Goal: Information Seeking & Learning: Learn about a topic

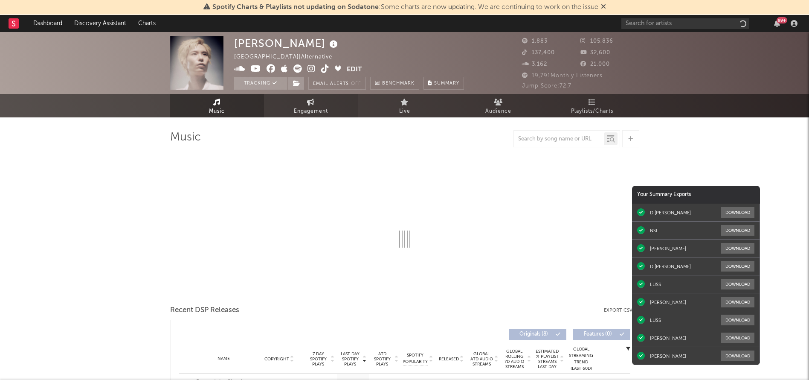
select select "1w"
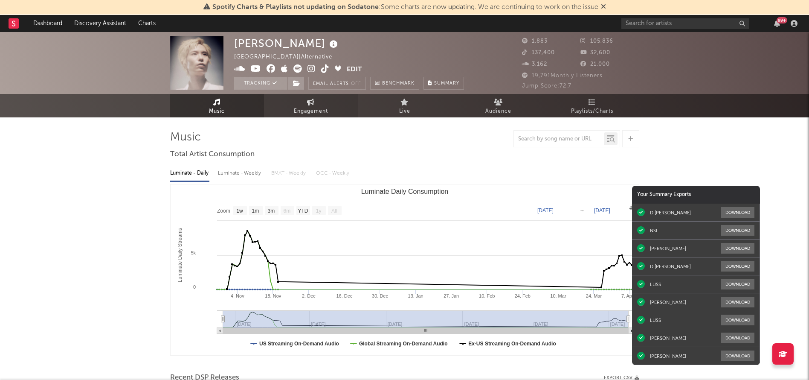
click at [317, 113] on span "Engagement" at bounding box center [311, 111] width 34 height 10
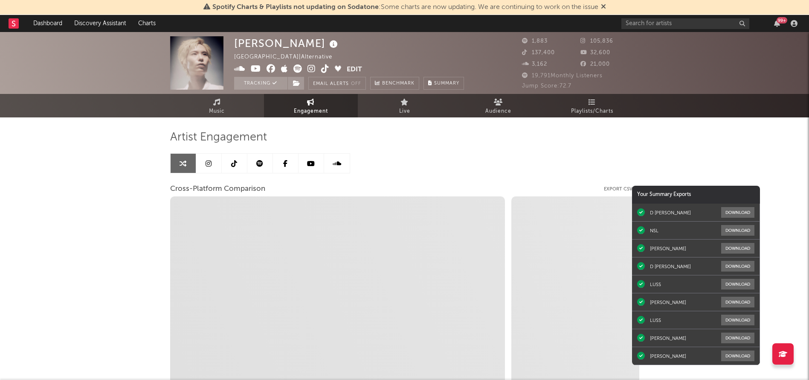
select select "1w"
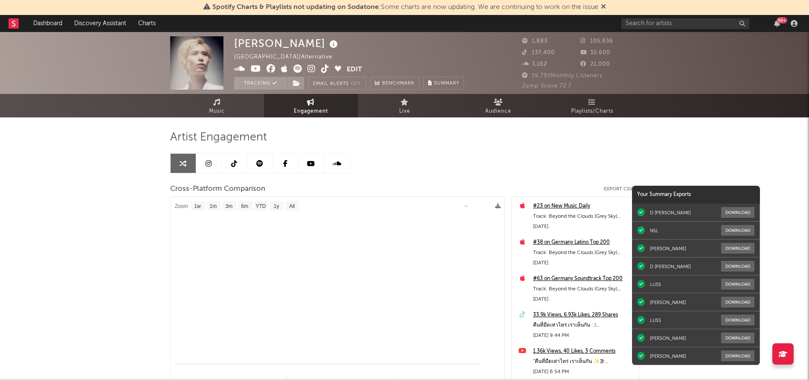
select select "1m"
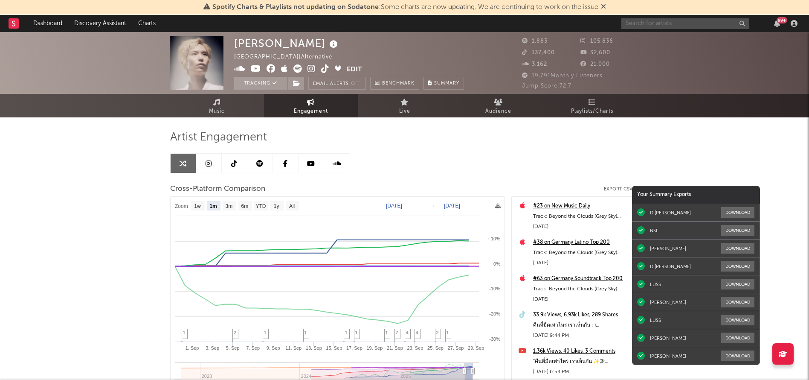
click at [674, 23] on input "text" at bounding box center [685, 23] width 128 height 11
click at [674, 23] on input "pongsit" at bounding box center [685, 23] width 128 height 11
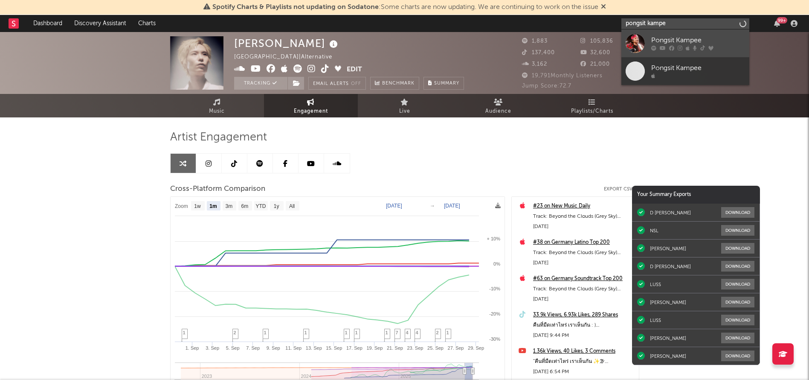
type input "pongsit kampe"
click at [671, 39] on div "Pongsit Kampee" at bounding box center [698, 40] width 94 height 10
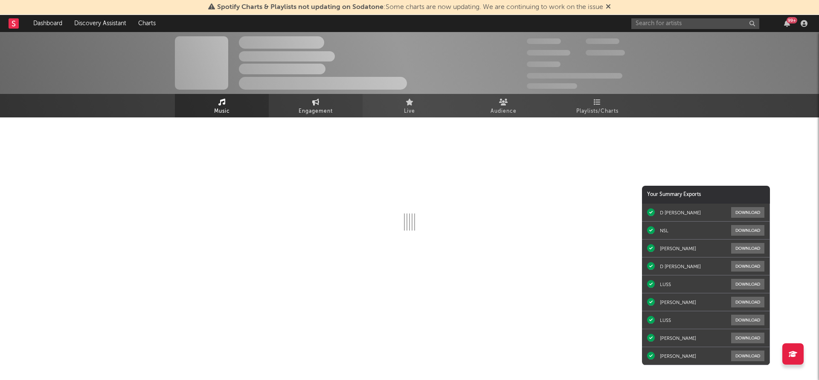
click at [331, 103] on link "Engagement" at bounding box center [316, 105] width 94 height 23
select select "1w"
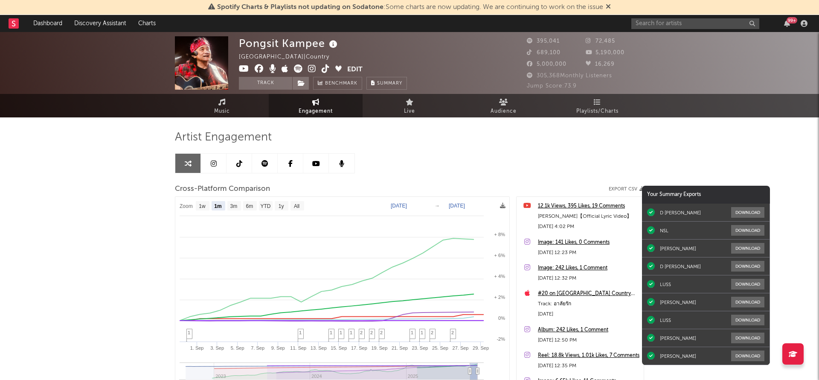
select select "1m"
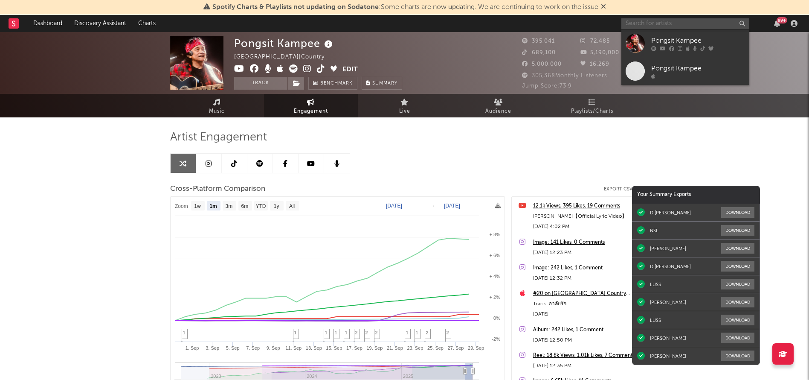
click at [649, 21] on input "text" at bounding box center [685, 23] width 128 height 11
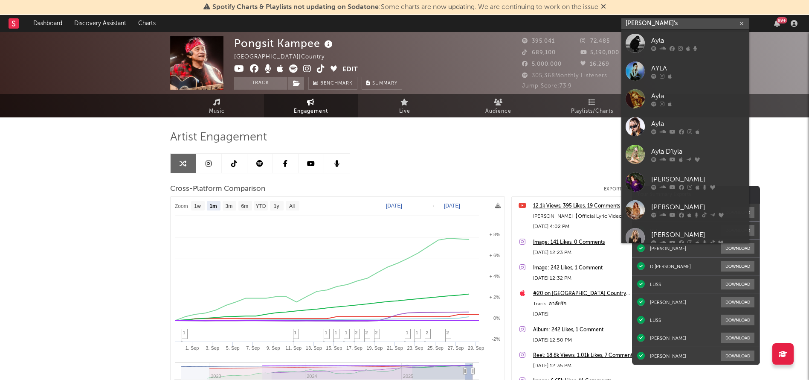
click at [655, 22] on input "[PERSON_NAME]'s" at bounding box center [685, 23] width 128 height 11
click at [651, 23] on input "ayla" at bounding box center [685, 23] width 128 height 11
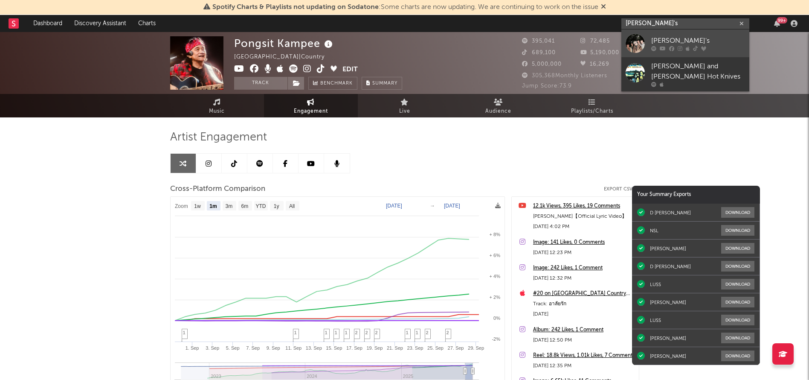
type input "[PERSON_NAME]'s"
click at [656, 38] on div "[PERSON_NAME]'s" at bounding box center [698, 40] width 94 height 10
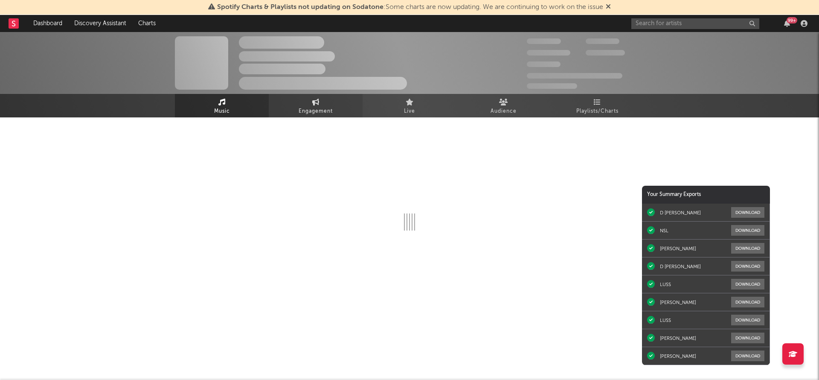
click at [313, 110] on span "Engagement" at bounding box center [316, 111] width 34 height 10
select select "1w"
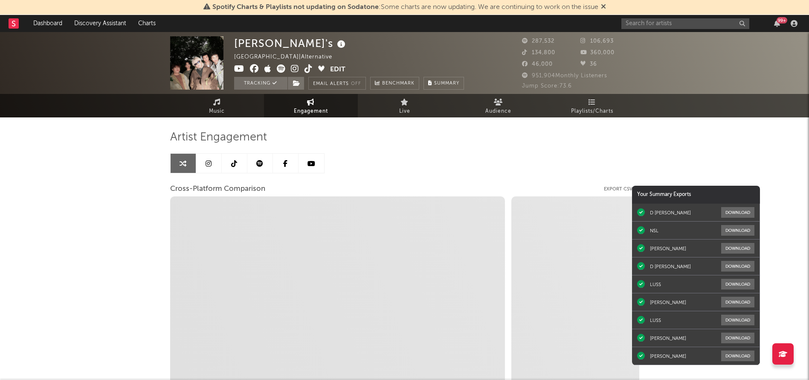
select select "1m"
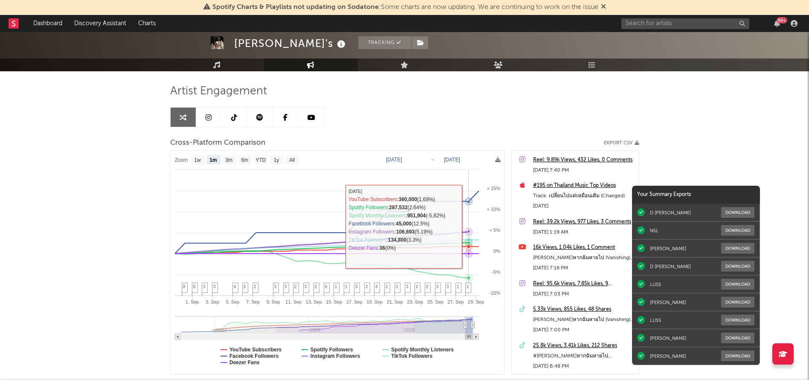
scroll to position [37, 0]
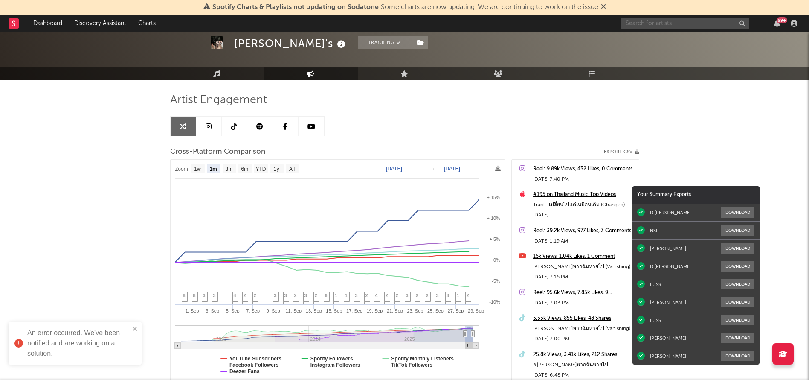
click at [644, 24] on input "text" at bounding box center [685, 23] width 128 height 11
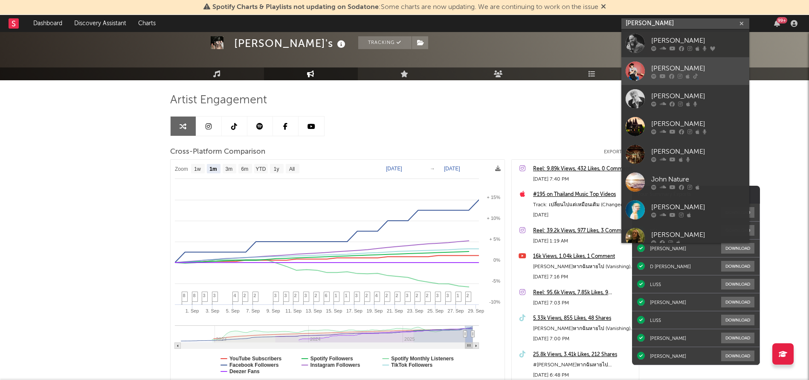
type input "[PERSON_NAME]"
click at [684, 64] on div "[PERSON_NAME]" at bounding box center [698, 68] width 94 height 10
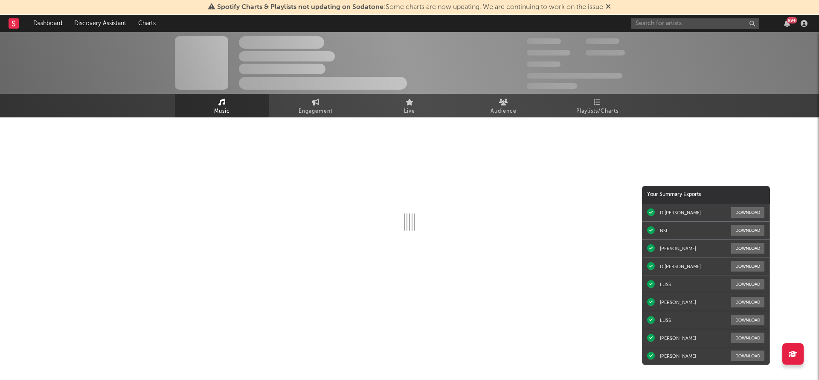
select select "6m"
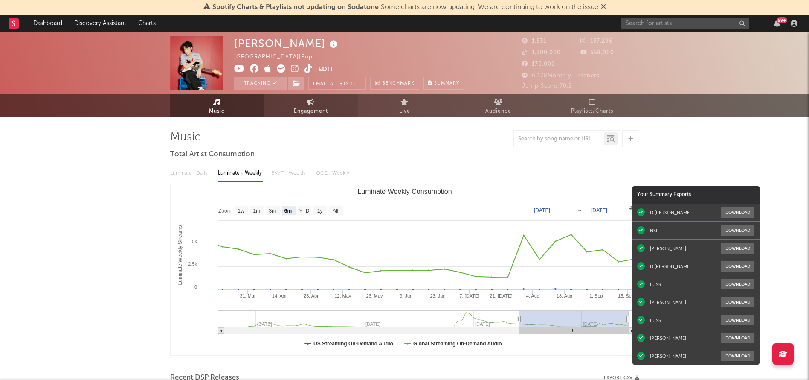
click at [320, 102] on link "Engagement" at bounding box center [311, 105] width 94 height 23
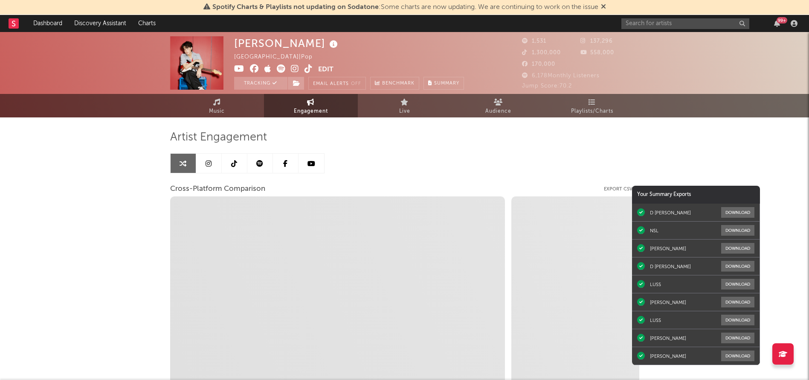
select select "1w"
select select "1m"
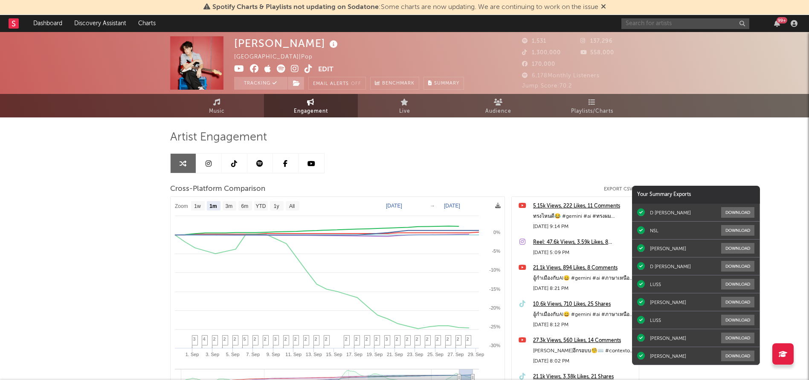
click at [650, 23] on input "text" at bounding box center [685, 23] width 128 height 11
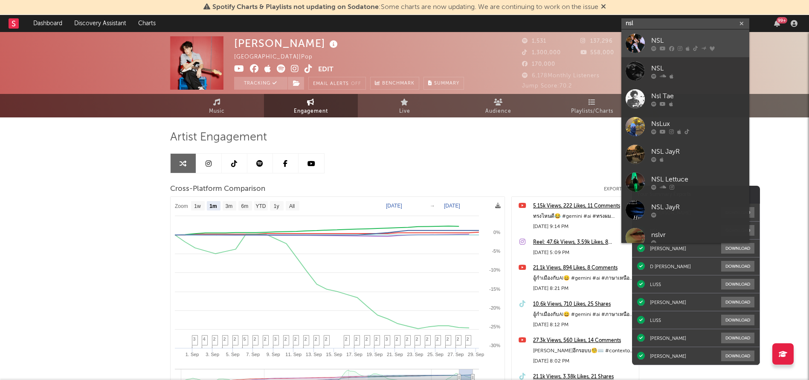
type input "nsl"
click at [652, 39] on div "NSL" at bounding box center [698, 40] width 94 height 10
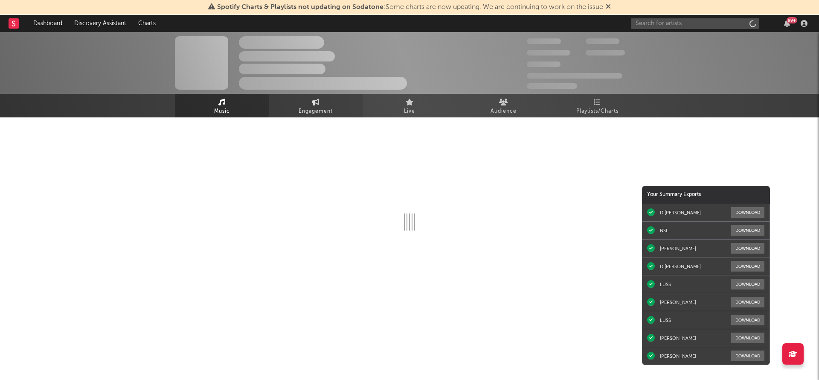
click at [328, 107] on span "Engagement" at bounding box center [316, 111] width 34 height 10
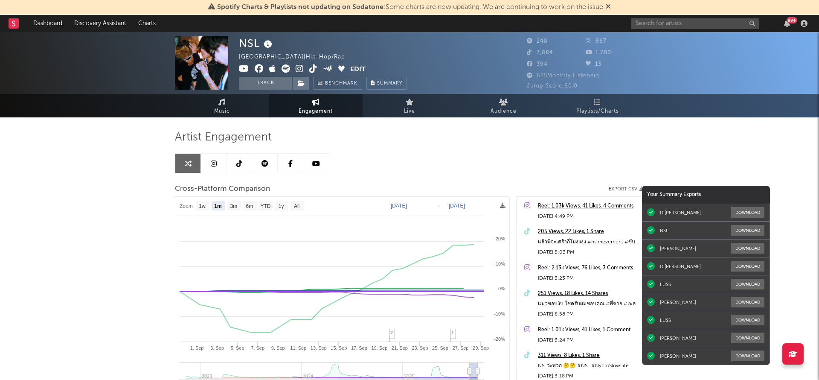
select select "1m"
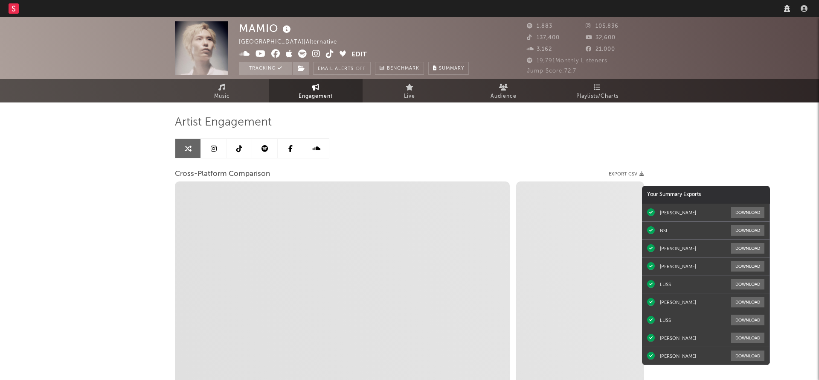
select select "1w"
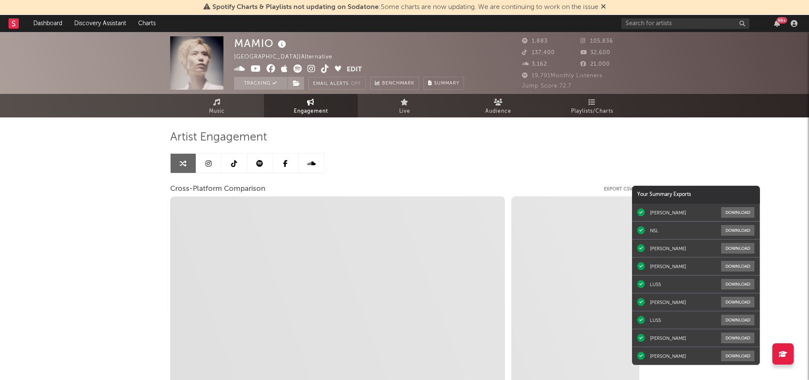
select select "1m"
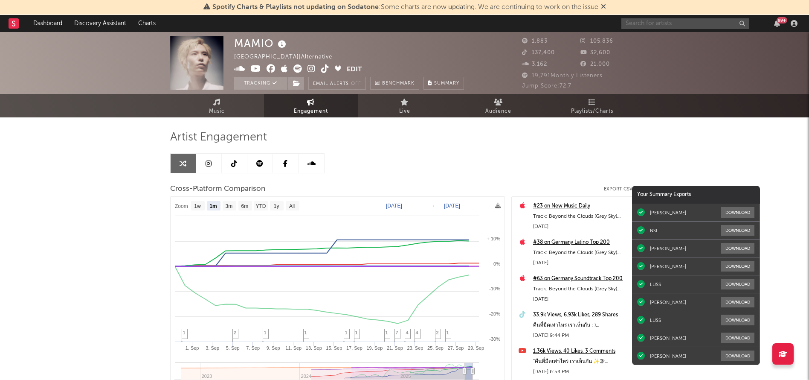
click at [675, 26] on input "text" at bounding box center [685, 23] width 128 height 11
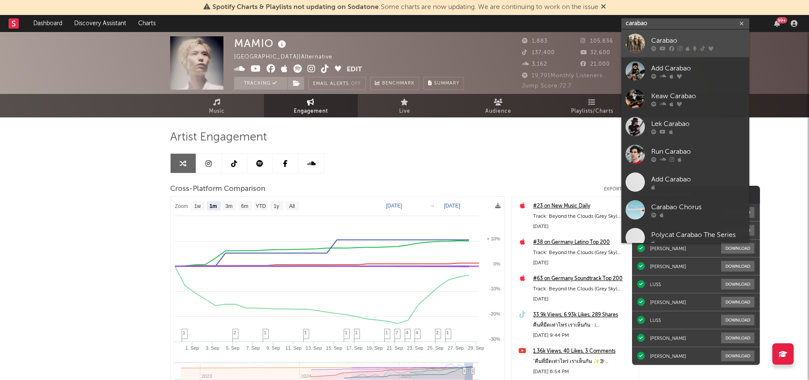
type input "carabao"
click at [677, 41] on div "Carabao" at bounding box center [698, 40] width 94 height 10
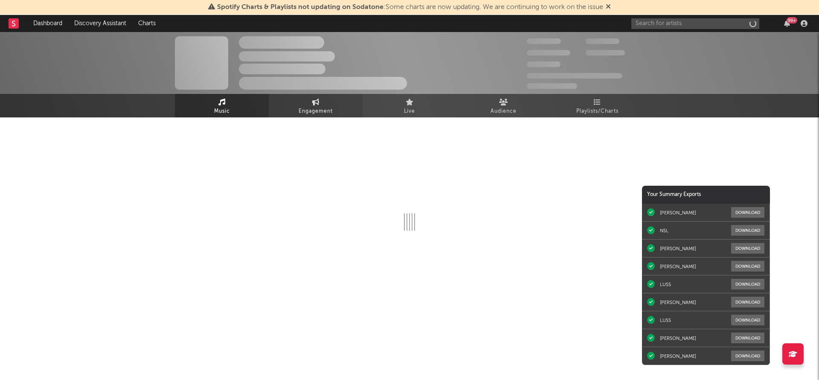
click at [296, 104] on link "Engagement" at bounding box center [316, 105] width 94 height 23
select select "1w"
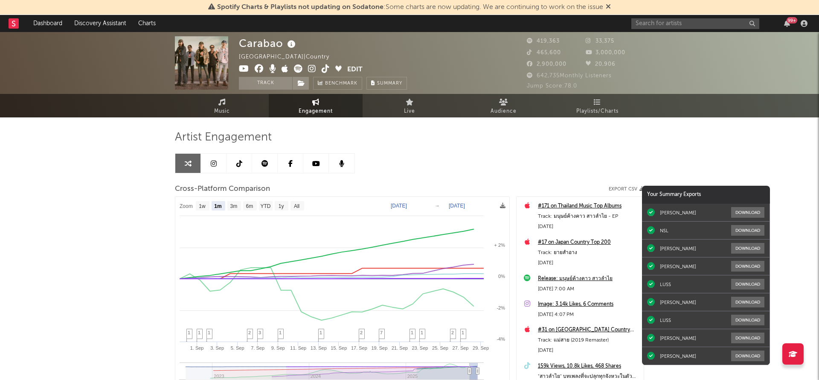
select select "1m"
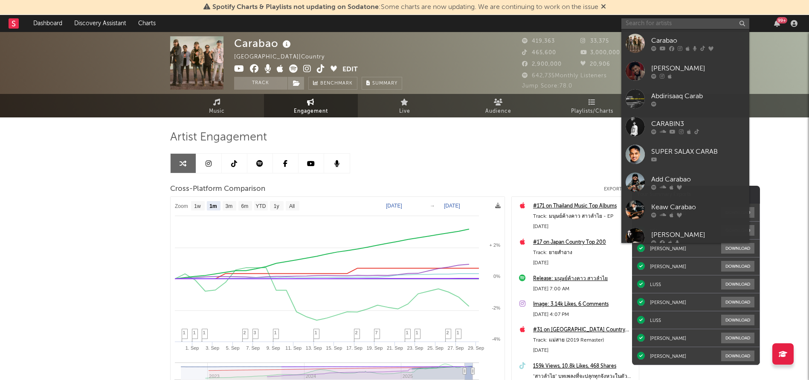
click at [685, 23] on input "text" at bounding box center [685, 23] width 128 height 11
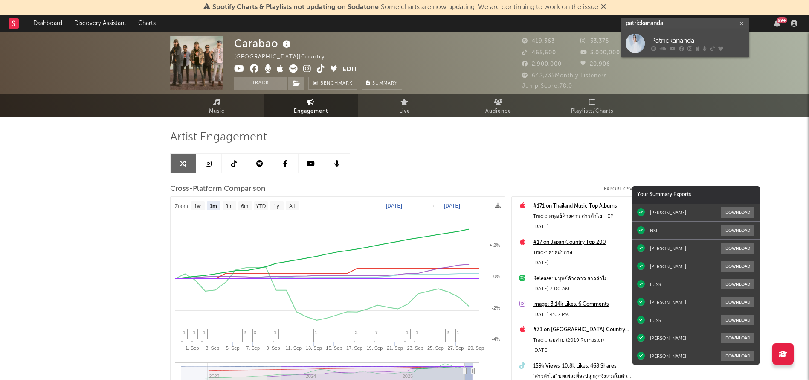
type input "patrickananda"
click at [676, 35] on div "[PERSON_NAME]" at bounding box center [698, 40] width 94 height 10
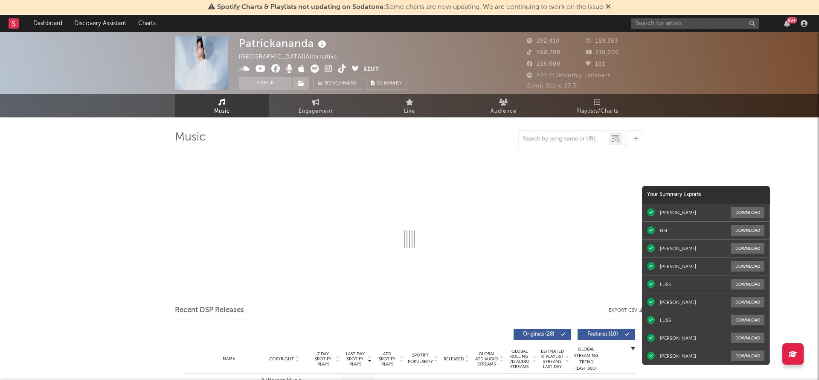
select select "6m"
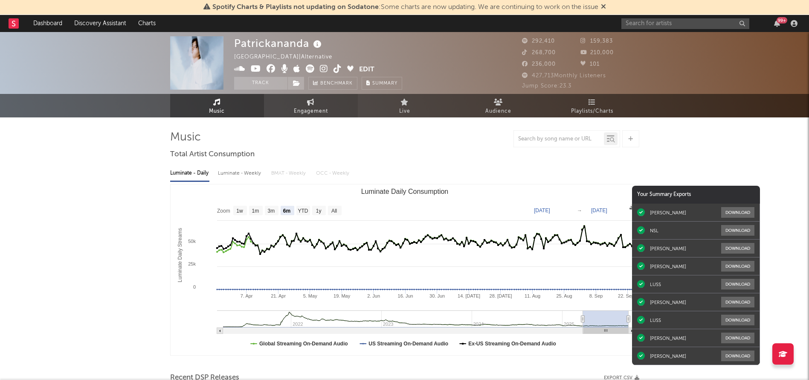
click at [313, 104] on icon at bounding box center [310, 102] width 7 height 7
select select "1w"
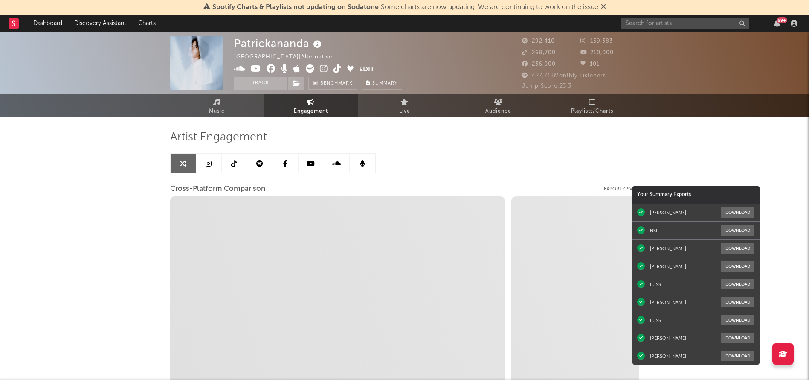
select select "1m"
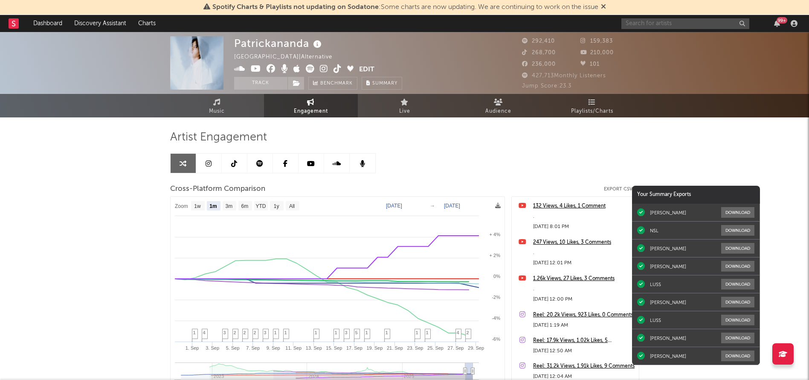
click at [663, 25] on input "text" at bounding box center [685, 23] width 128 height 11
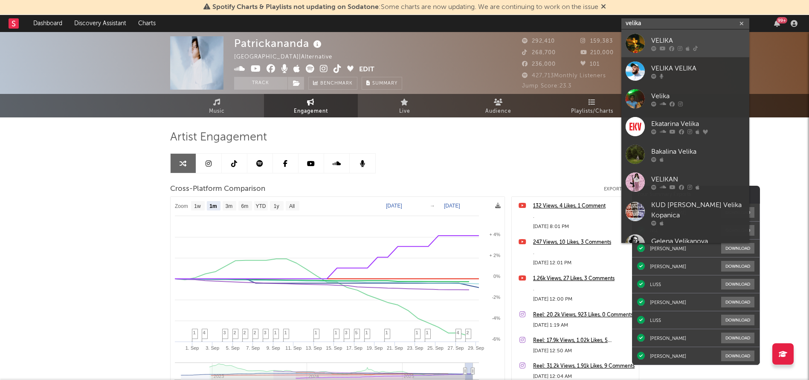
type input "velika"
click at [661, 40] on div "VELIKA" at bounding box center [698, 40] width 94 height 10
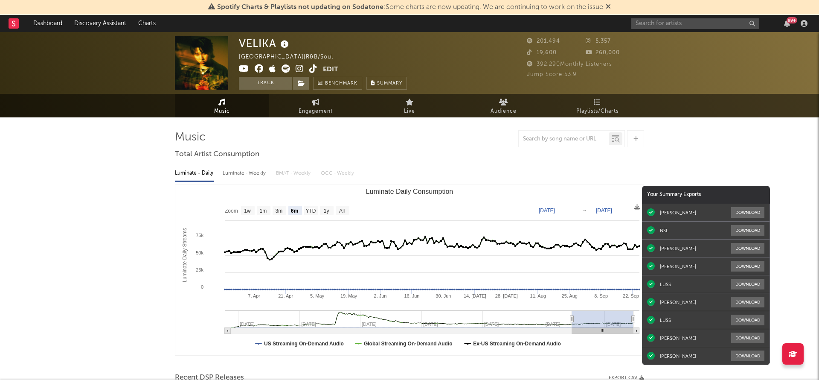
select select "6m"
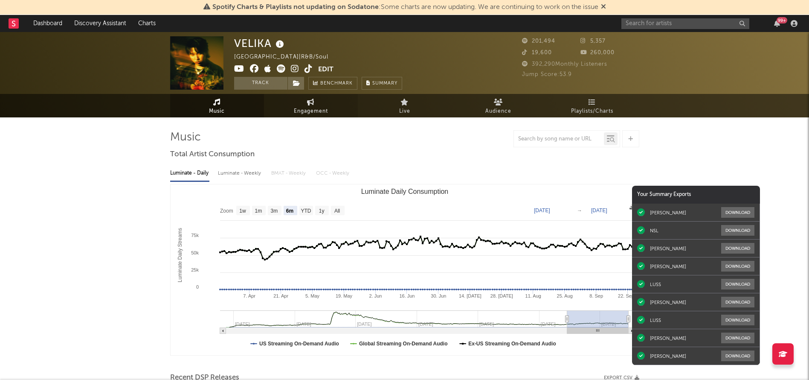
click at [319, 108] on span "Engagement" at bounding box center [311, 111] width 34 height 10
select select "1w"
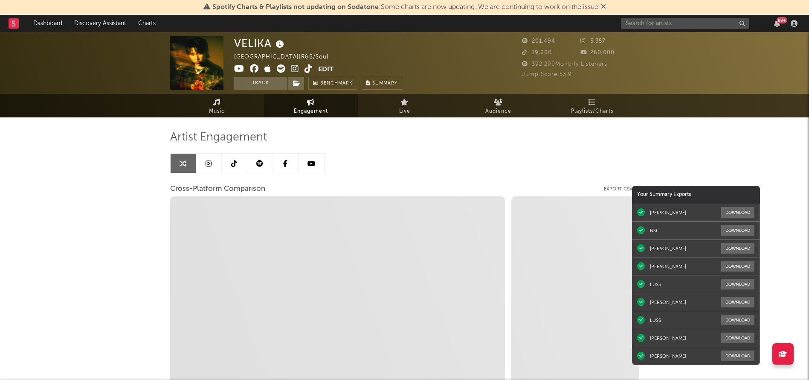
select select "1m"
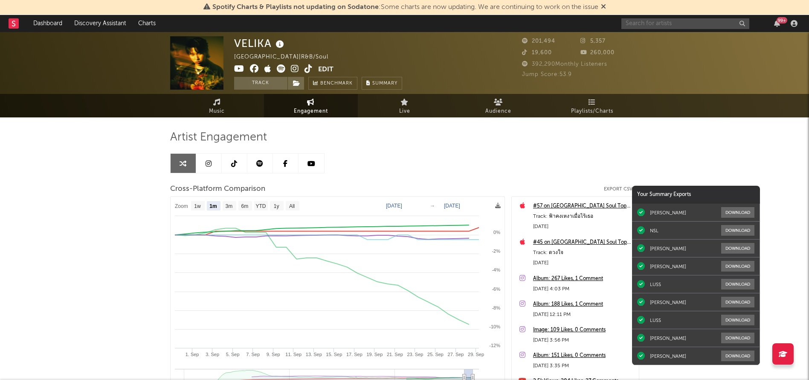
click at [651, 21] on input "text" at bounding box center [685, 23] width 128 height 11
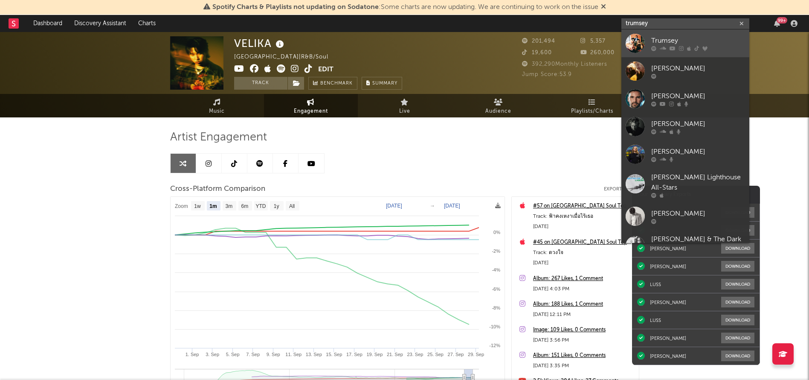
type input "trumsey"
click at [658, 40] on div "Trumsey" at bounding box center [698, 40] width 94 height 10
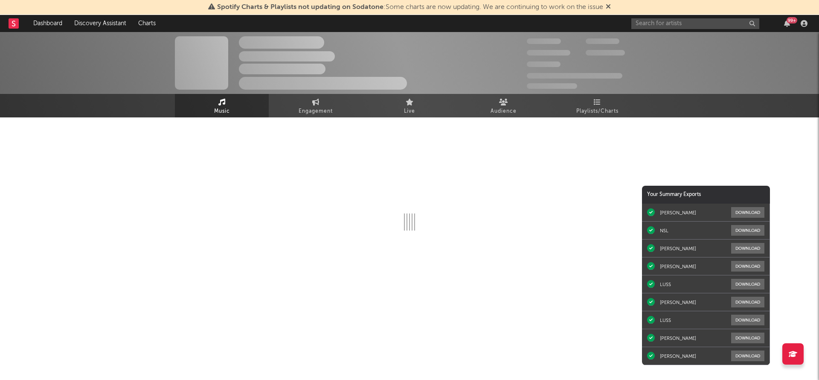
select select "6m"
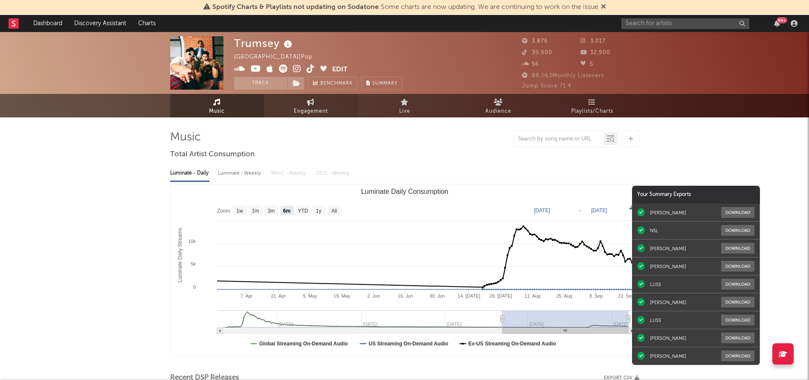
click at [304, 109] on span "Engagement" at bounding box center [311, 111] width 34 height 10
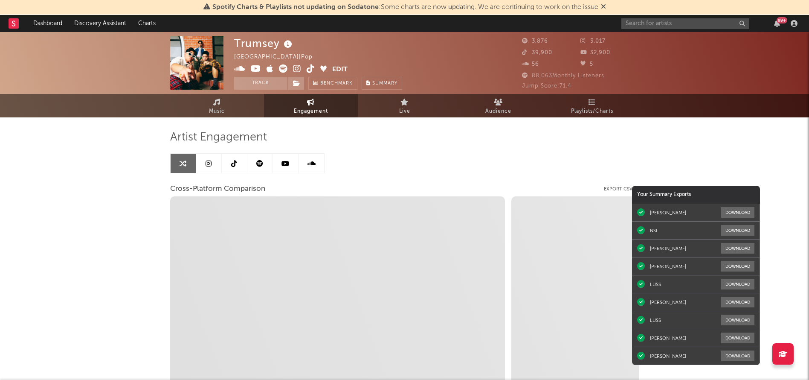
select select "1w"
select select "1m"
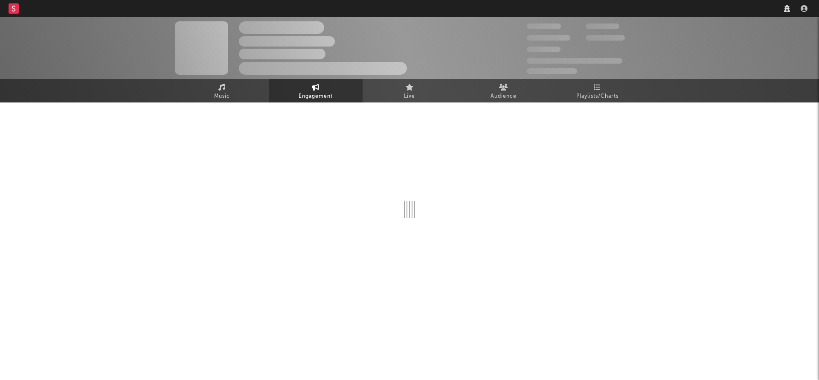
select select "1w"
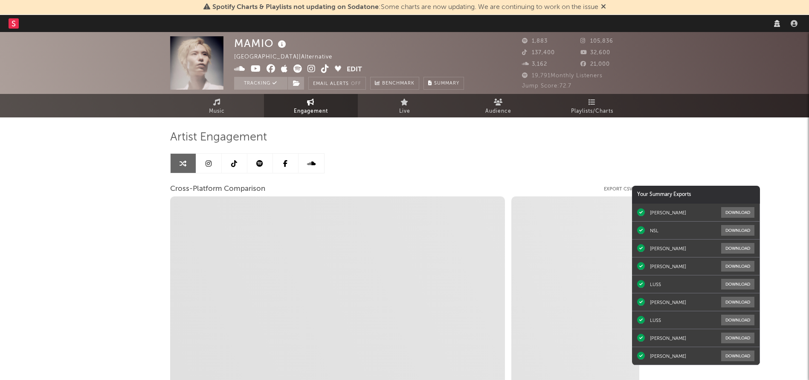
select select "1m"
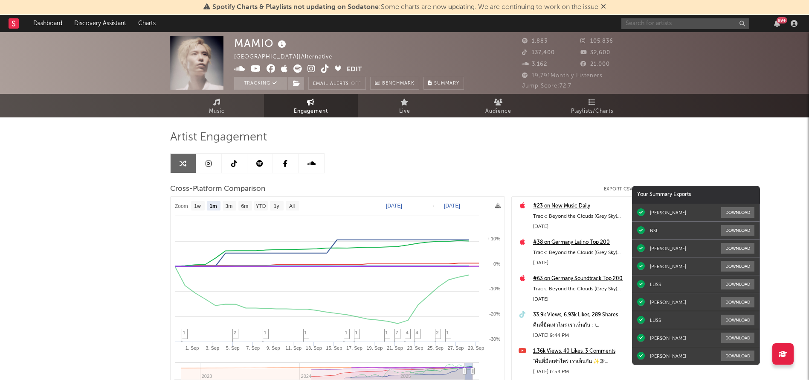
click at [668, 21] on input "text" at bounding box center [685, 23] width 128 height 11
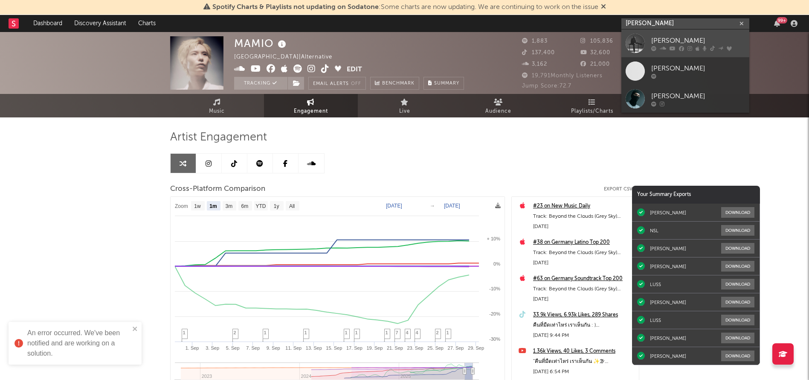
type input "jeff satur"
click at [643, 42] on div at bounding box center [635, 43] width 19 height 19
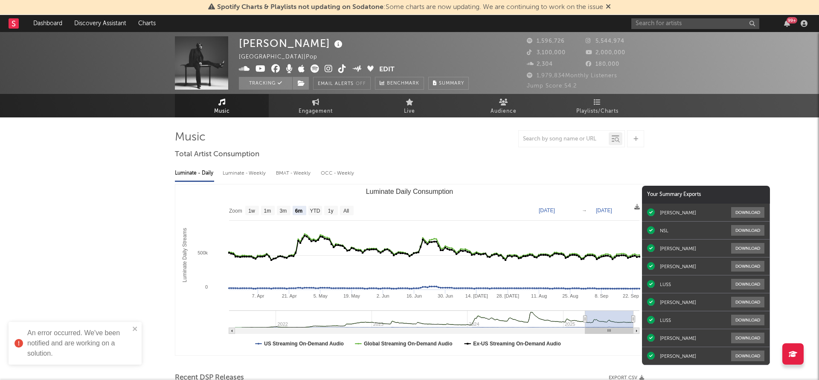
select select "6m"
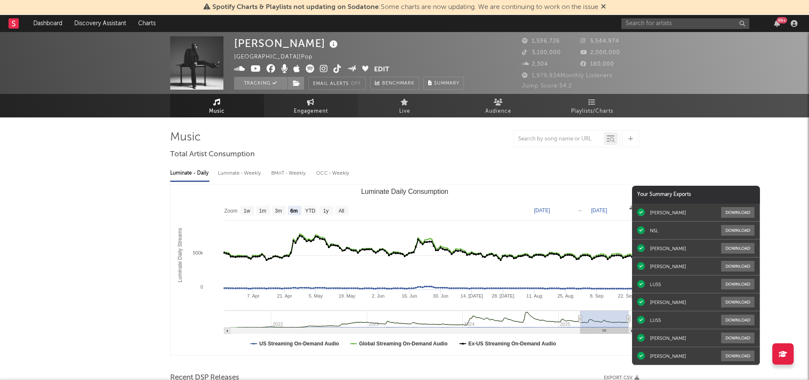
click at [320, 102] on link "Engagement" at bounding box center [311, 105] width 94 height 23
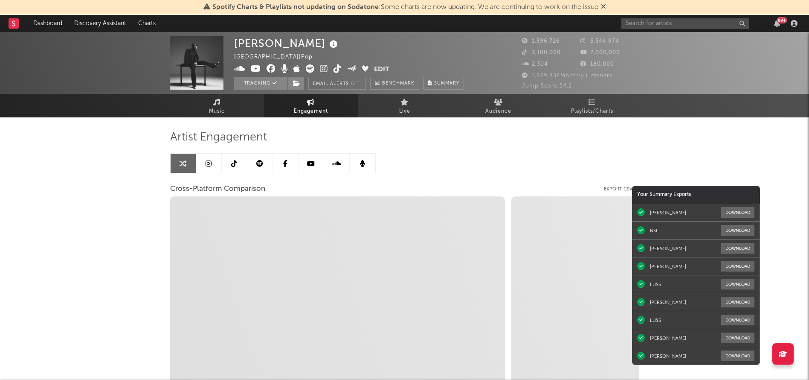
select select "1w"
select select "1m"
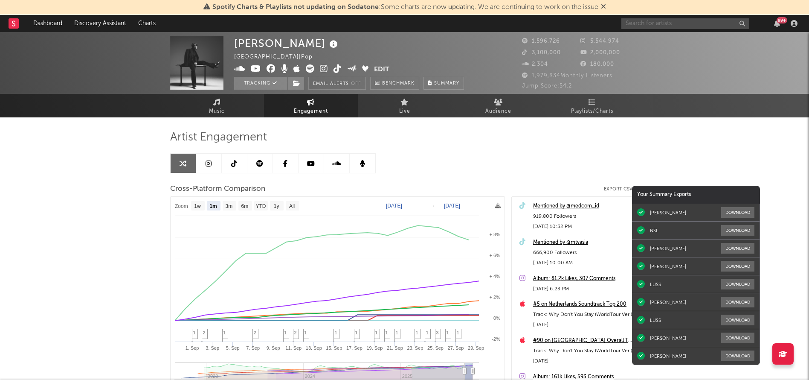
click at [671, 23] on input "text" at bounding box center [685, 23] width 128 height 11
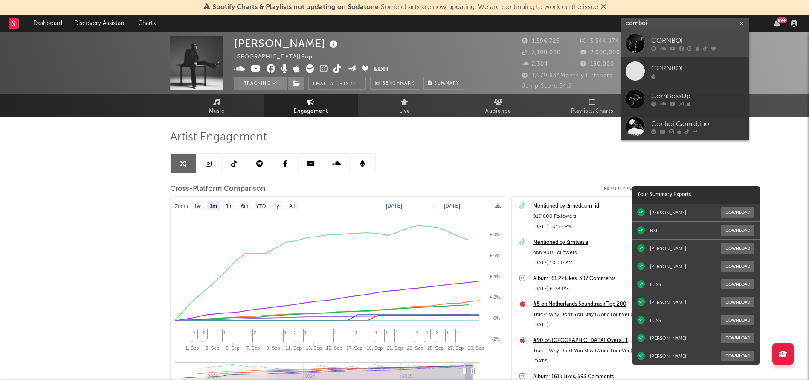
type input "cornboi"
click at [665, 42] on div "CORNBOI" at bounding box center [698, 40] width 94 height 10
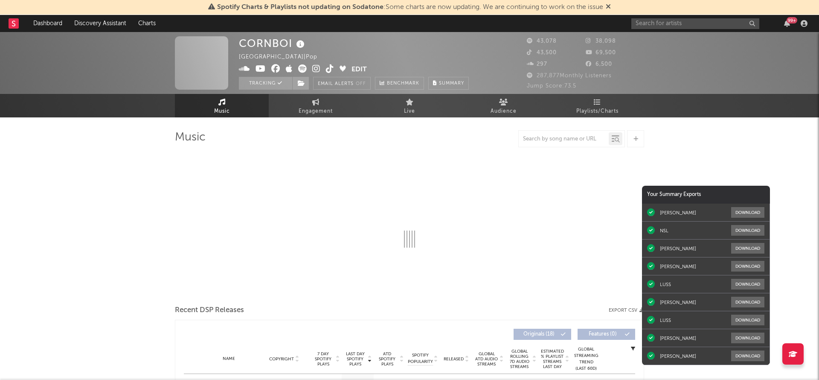
select select "6m"
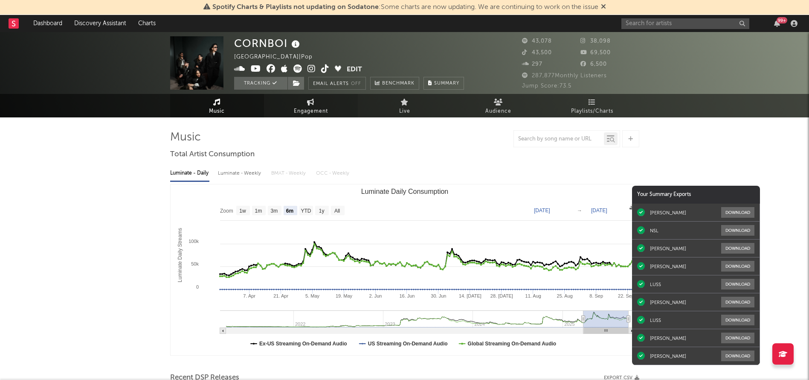
click at [302, 102] on link "Engagement" at bounding box center [311, 105] width 94 height 23
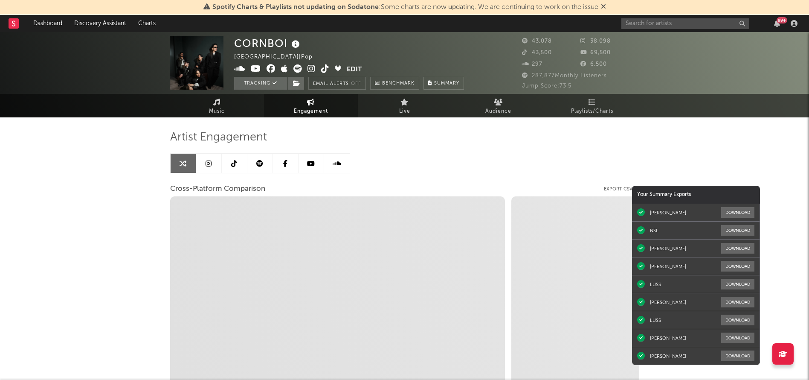
select select "1w"
select select "1m"
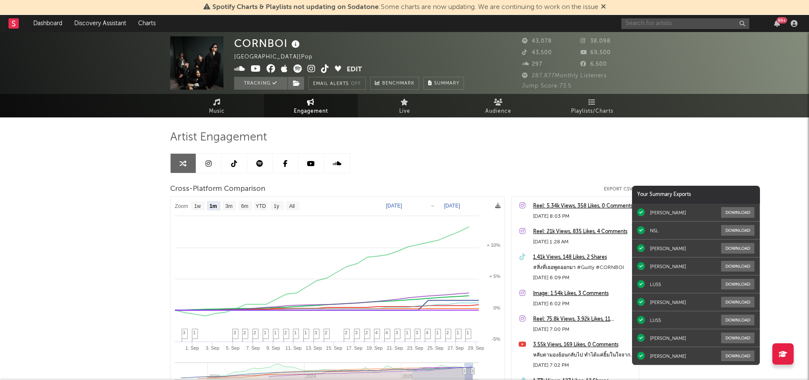
click at [641, 25] on input "text" at bounding box center [685, 23] width 128 height 11
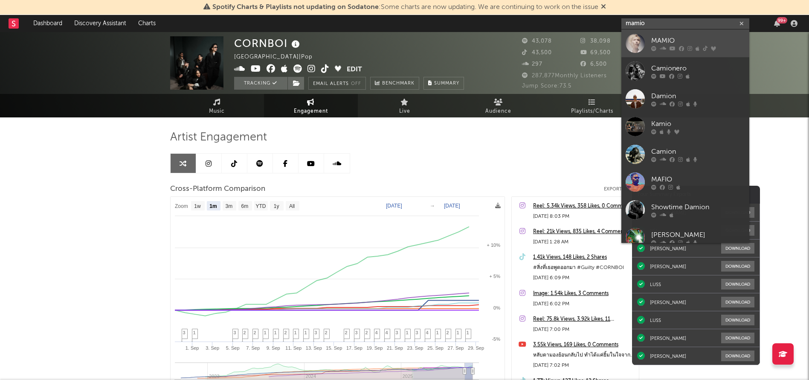
type input "mamio"
click at [650, 38] on link "[PERSON_NAME]" at bounding box center [685, 43] width 128 height 28
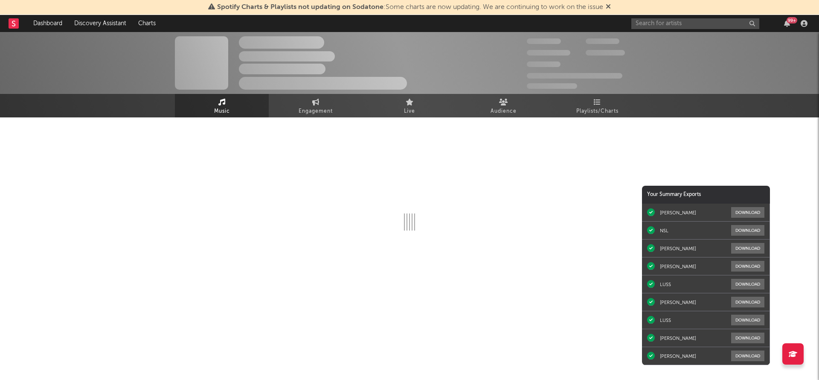
select select "1w"
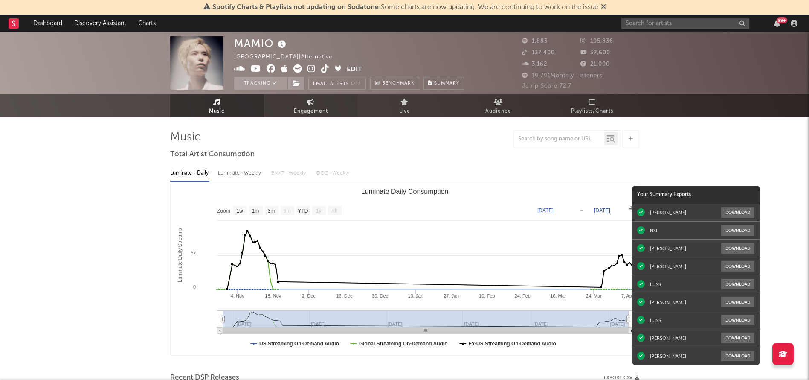
click at [322, 100] on link "Engagement" at bounding box center [311, 105] width 94 height 23
select select "1w"
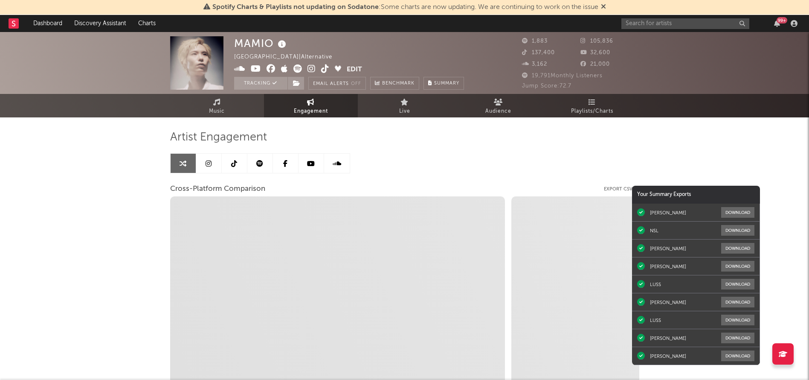
select select "1m"
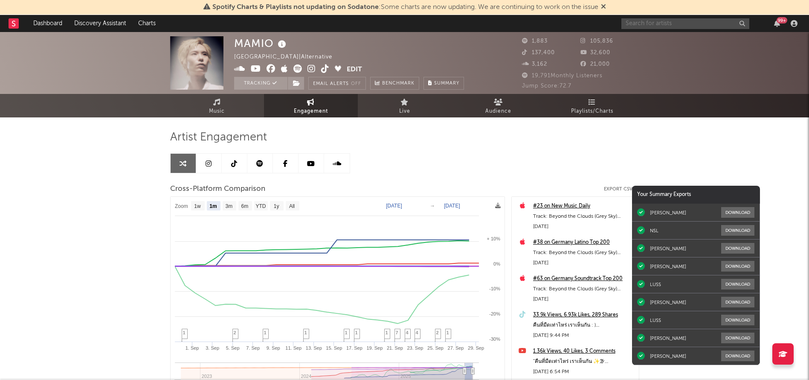
click at [647, 23] on input "text" at bounding box center [685, 23] width 128 height 11
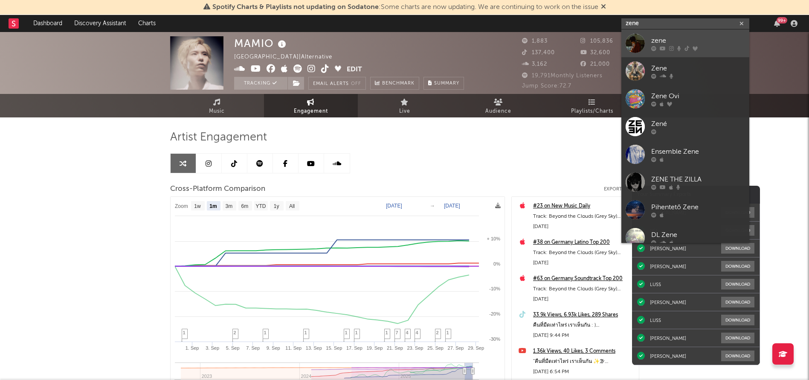
type input "zene"
click at [649, 34] on link "zene" at bounding box center [685, 43] width 128 height 28
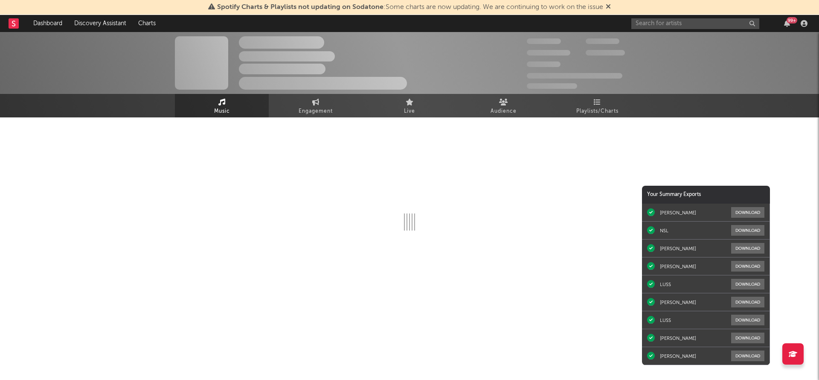
select select "6m"
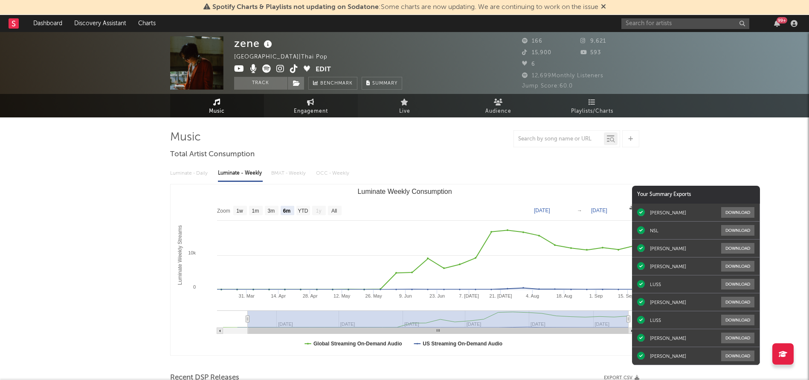
click at [318, 110] on span "Engagement" at bounding box center [311, 111] width 34 height 10
select select "1w"
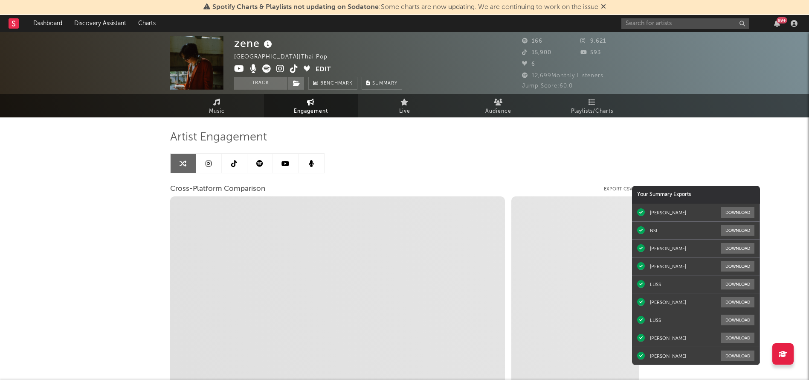
select select "1m"
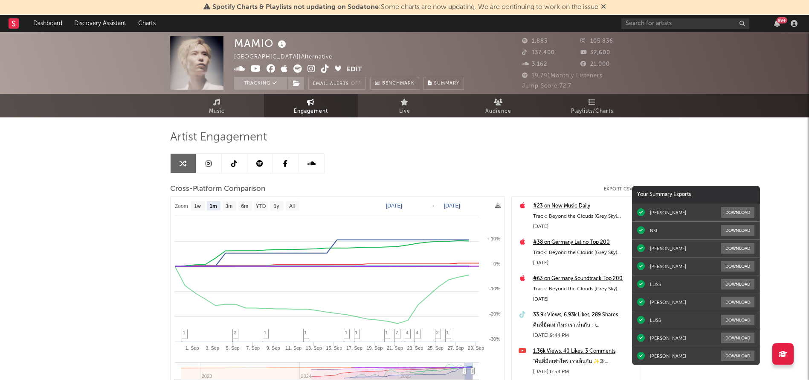
select select "1m"
click at [670, 25] on input "text" at bounding box center [685, 23] width 128 height 11
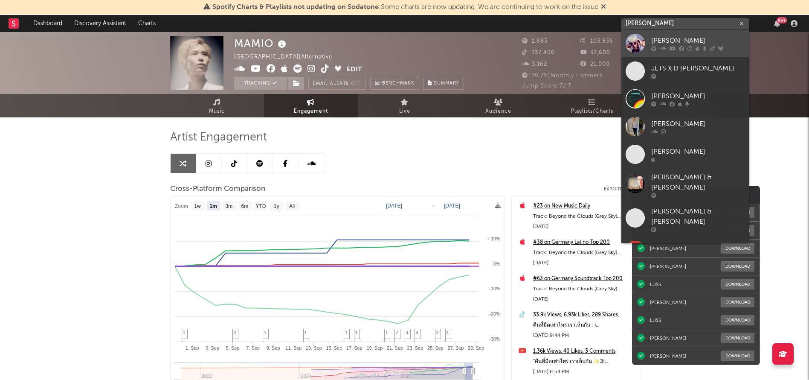
type input "d gerrard"
click at [653, 42] on div "D [PERSON_NAME]" at bounding box center [698, 40] width 94 height 10
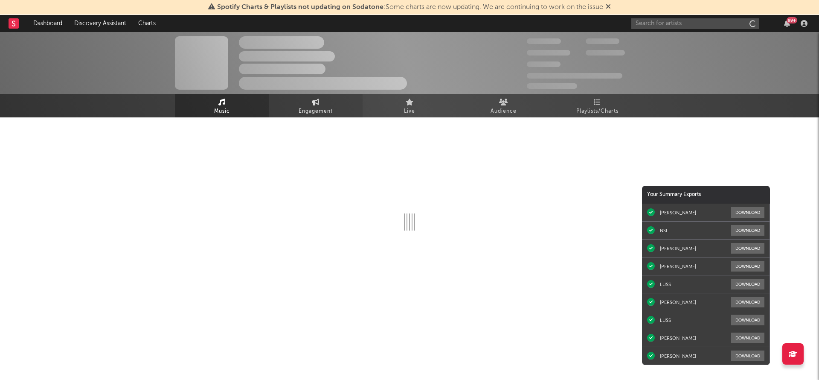
click at [316, 107] on span "Engagement" at bounding box center [316, 111] width 34 height 10
select select "1w"
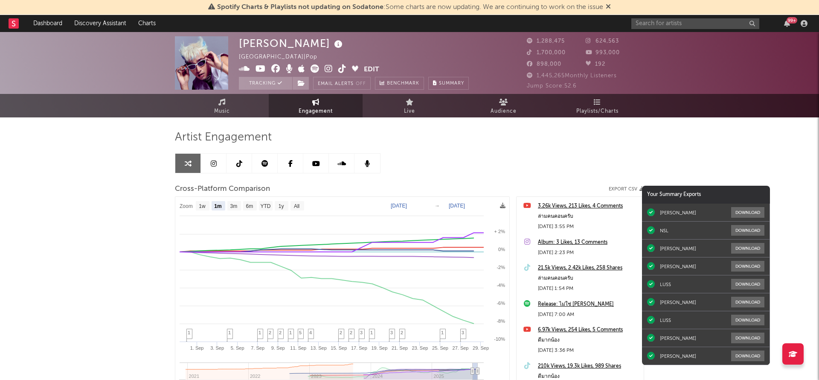
select select "1m"
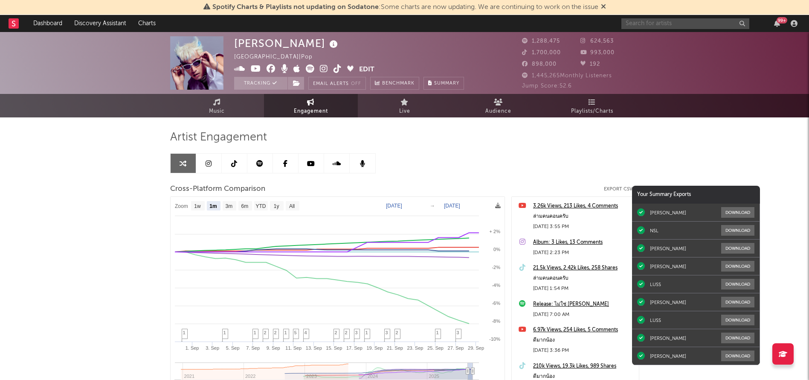
click at [663, 22] on input "text" at bounding box center [685, 23] width 128 height 11
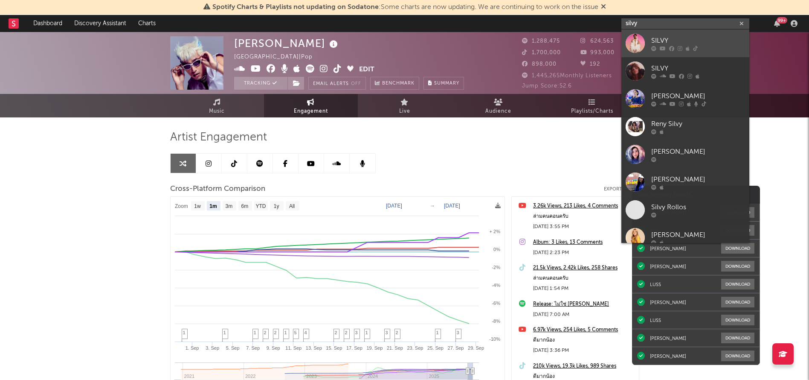
type input "silvy"
click at [662, 37] on div "SILVY" at bounding box center [698, 40] width 94 height 10
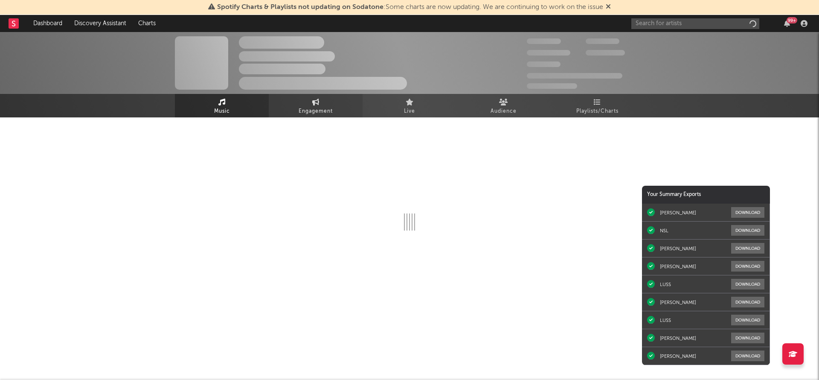
click at [325, 105] on link "Engagement" at bounding box center [316, 105] width 94 height 23
select select "1w"
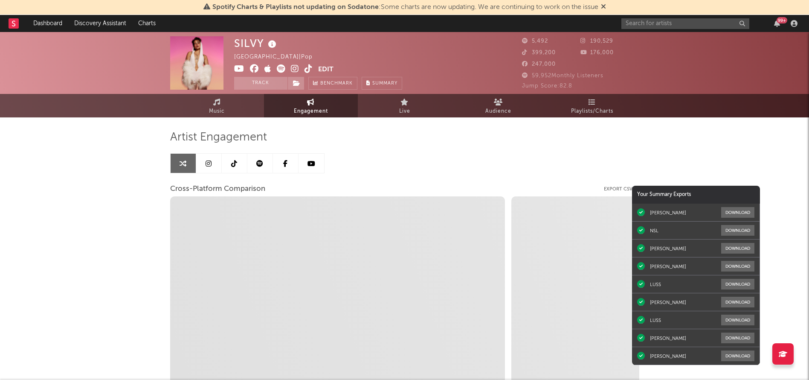
select select "1m"
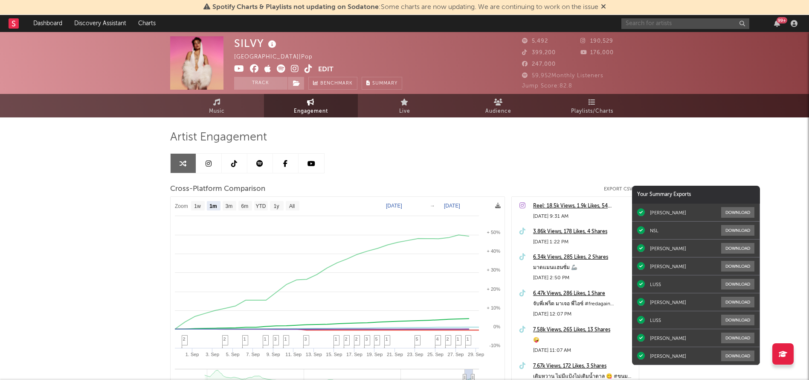
click at [653, 23] on input "text" at bounding box center [685, 23] width 128 height 11
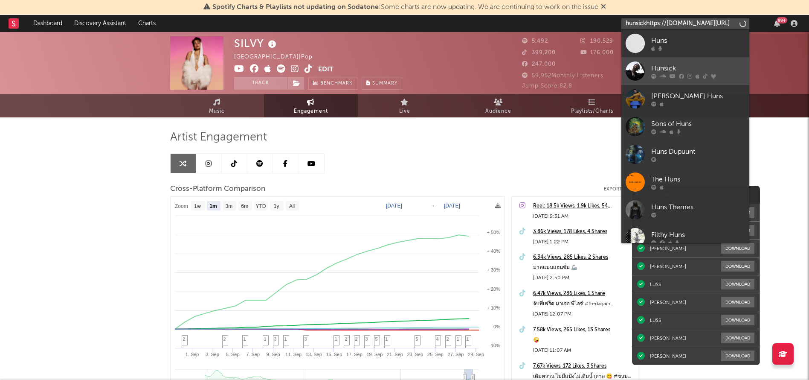
type input "hunsickhttps://app.sodatone.com/artists/150175?s=sr"
click at [660, 70] on div "Hunsick" at bounding box center [698, 68] width 94 height 10
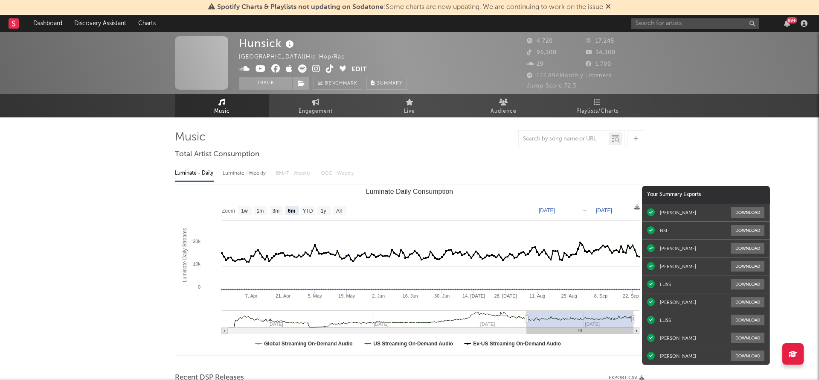
select select "6m"
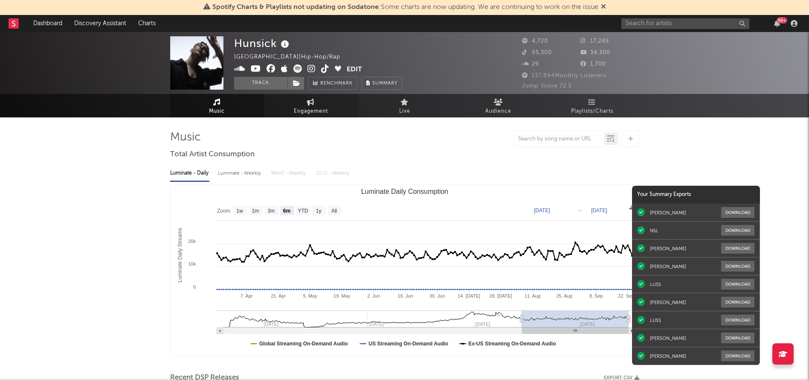
click at [322, 110] on span "Engagement" at bounding box center [311, 111] width 34 height 10
select select "1w"
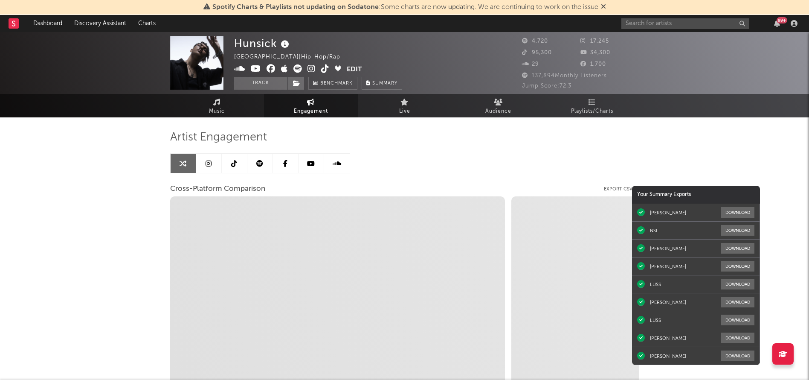
select select "1m"
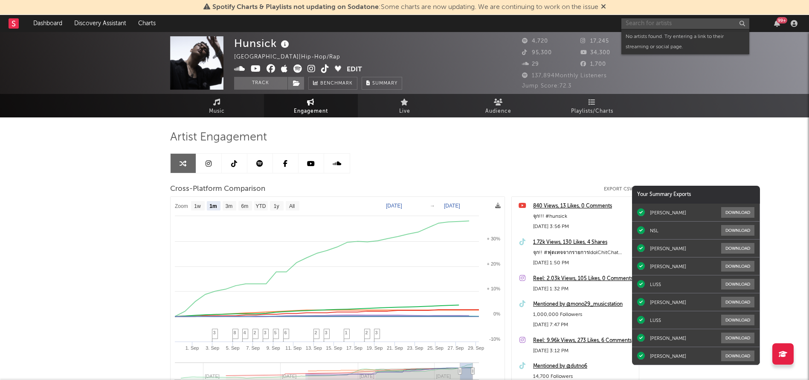
click at [667, 23] on input "text" at bounding box center [685, 23] width 128 height 11
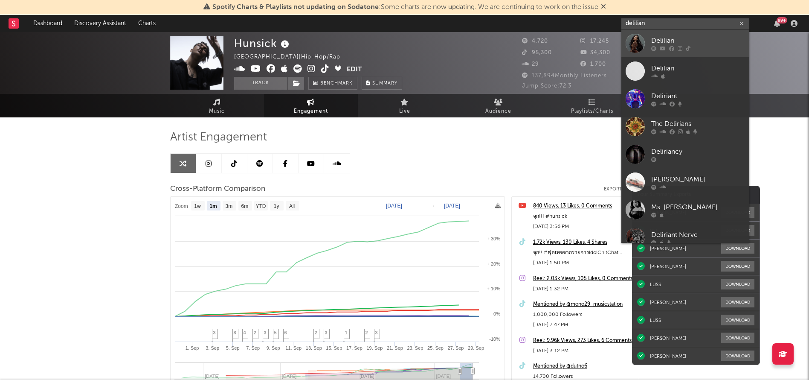
type input "delilian"
click at [671, 42] on div "Delilian" at bounding box center [698, 40] width 94 height 10
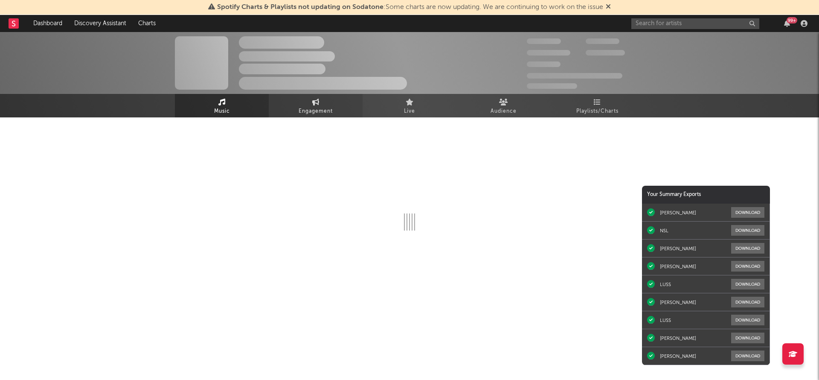
click at [327, 103] on link "Engagement" at bounding box center [316, 105] width 94 height 23
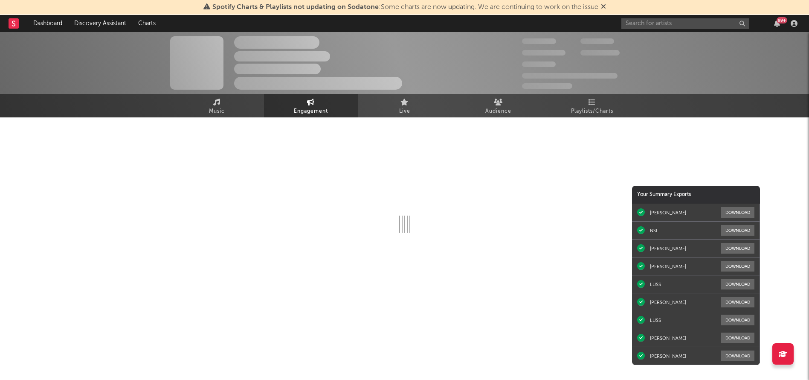
select select "1w"
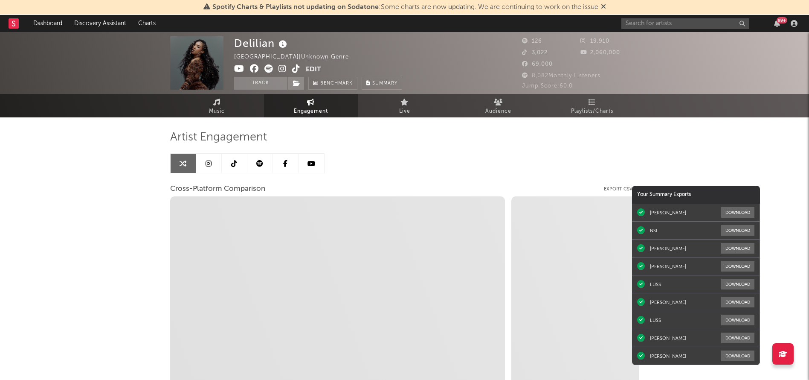
select select "1m"
